Goal: Information Seeking & Learning: Learn about a topic

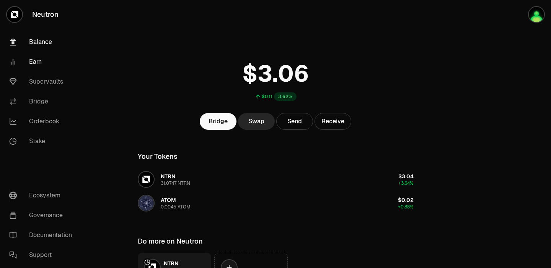
click at [29, 64] on link "Earn" at bounding box center [43, 62] width 80 height 20
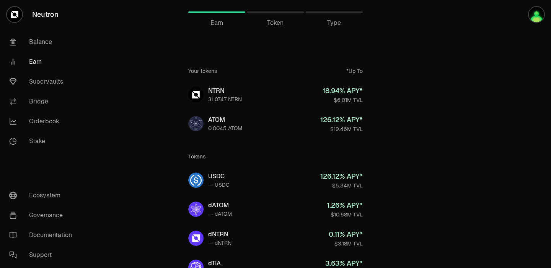
click at [31, 62] on link "Earn" at bounding box center [43, 62] width 80 height 20
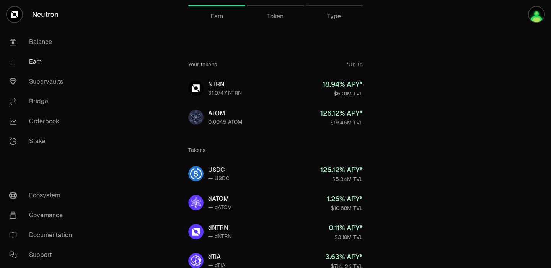
scroll to position [7, 0]
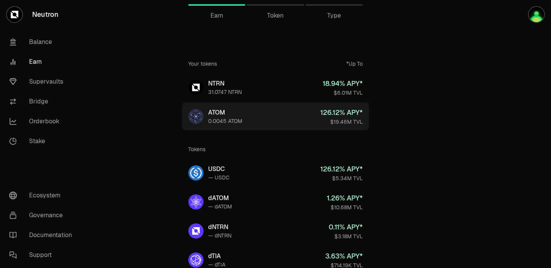
click at [216, 118] on div "0.0045 ATOM" at bounding box center [225, 121] width 34 height 8
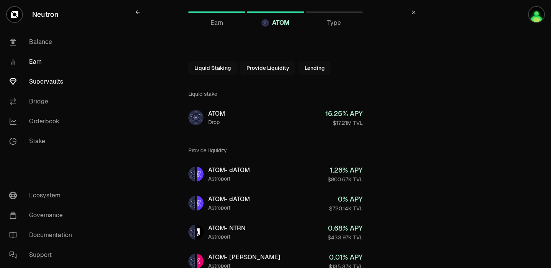
click at [47, 80] on link "Supervaults" at bounding box center [43, 82] width 80 height 20
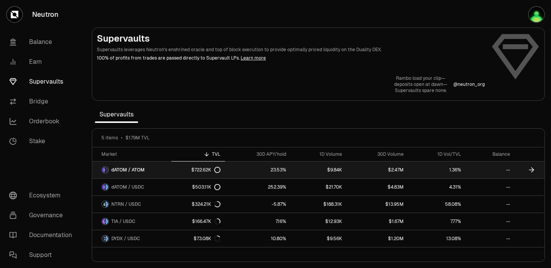
click at [170, 169] on link "dATOM / ATOM" at bounding box center [131, 170] width 79 height 17
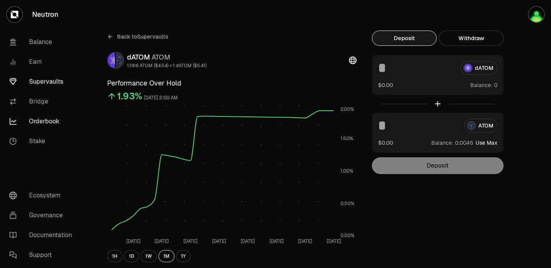
click at [45, 124] on link "Orderbook" at bounding box center [43, 122] width 80 height 20
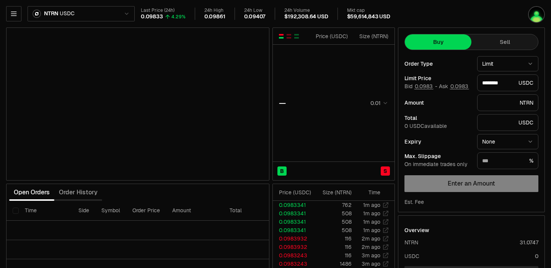
type input "********"
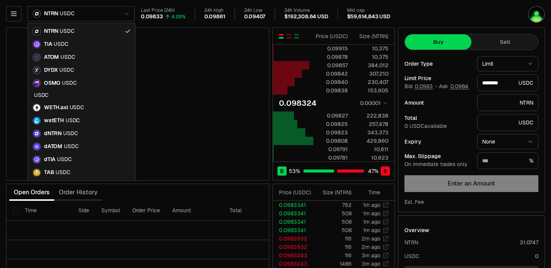
click at [125, 16] on html "Neutron Balance Earn Supervaults Bridge Orderbook Stake Ecosystem Governance Do…" at bounding box center [275, 166] width 551 height 333
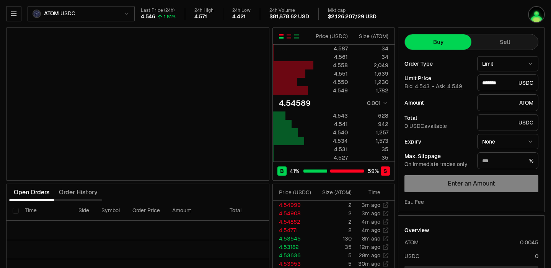
click at [126, 12] on html "Neutron Balance Earn Supervaults Bridge Orderbook Stake Ecosystem Governance Do…" at bounding box center [275, 166] width 551 height 333
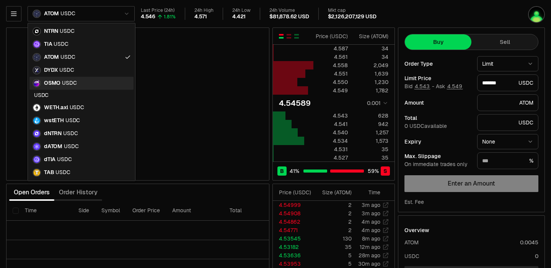
type input "*******"
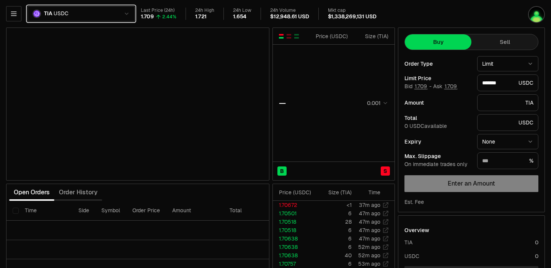
type input "*******"
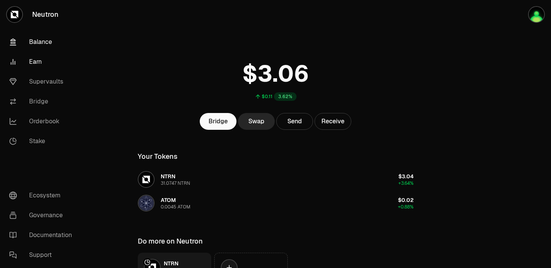
click at [36, 60] on link "Earn" at bounding box center [43, 62] width 80 height 20
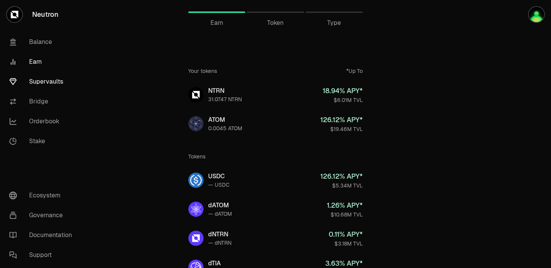
click at [40, 84] on link "Supervaults" at bounding box center [43, 82] width 80 height 20
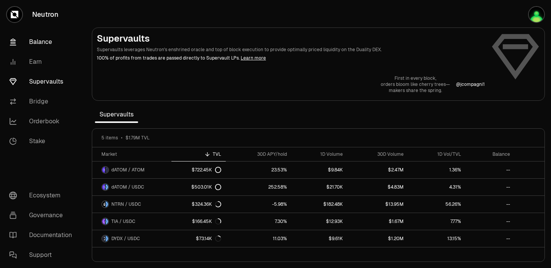
click at [45, 38] on link "Balance" at bounding box center [43, 42] width 80 height 20
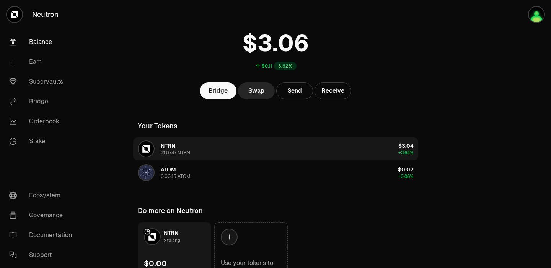
scroll to position [76, 0]
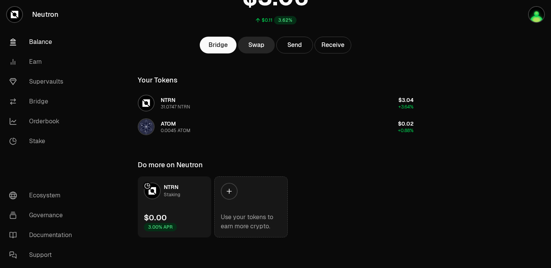
click at [250, 207] on link "Use your tokens to earn more crypto." at bounding box center [250, 207] width 73 height 61
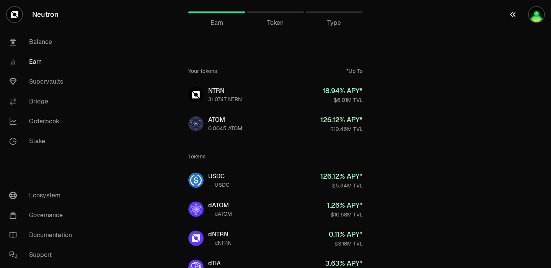
click at [533, 17] on img "button" at bounding box center [535, 14] width 15 height 15
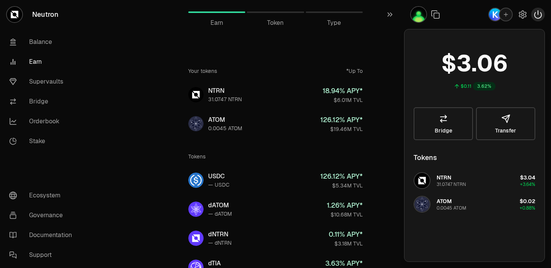
click at [535, 15] on icon "button" at bounding box center [537, 14] width 9 height 9
